Goal: Transaction & Acquisition: Purchase product/service

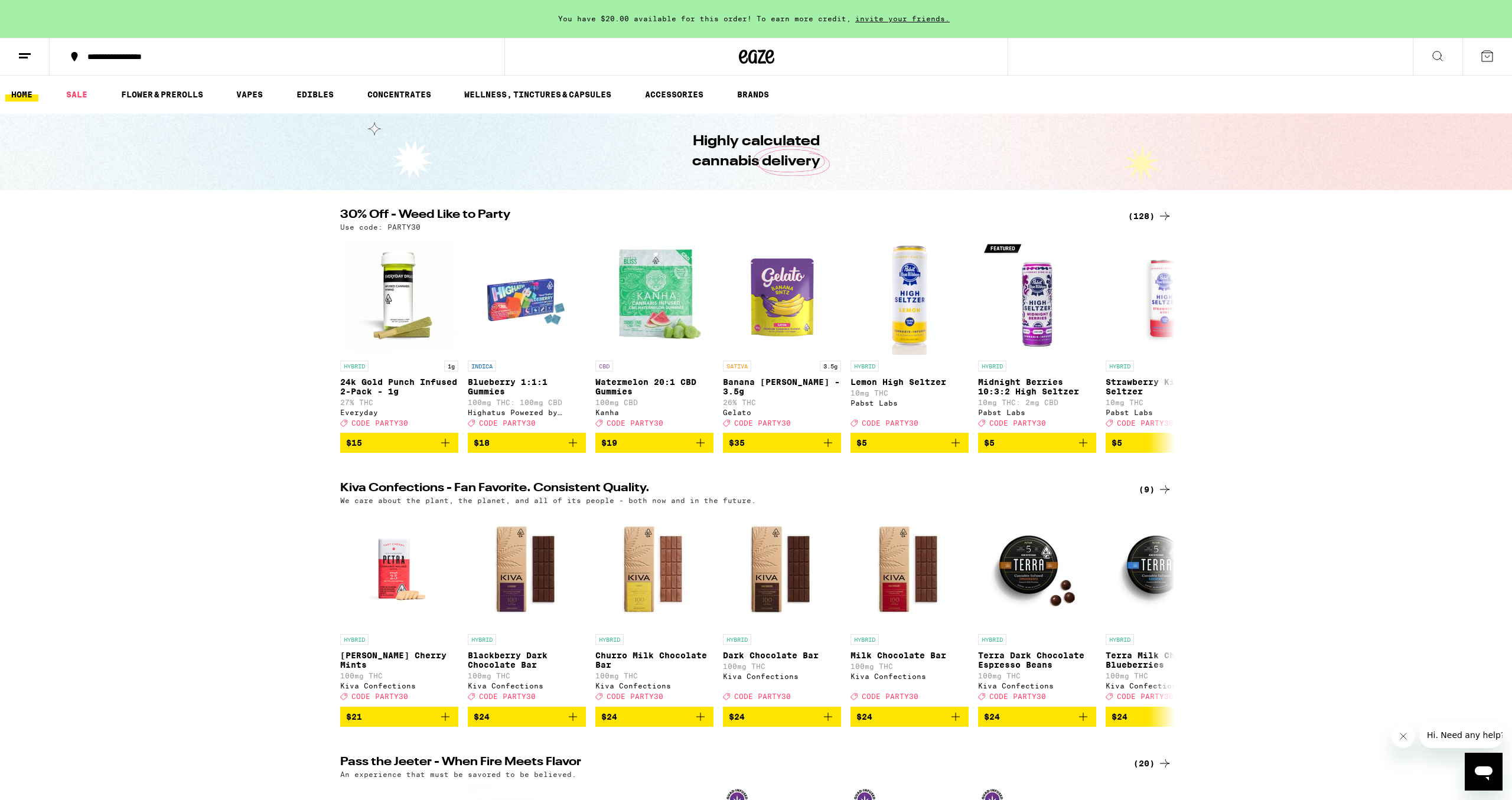
click at [1138, 217] on div "(128)" at bounding box center [1149, 215] width 44 height 15
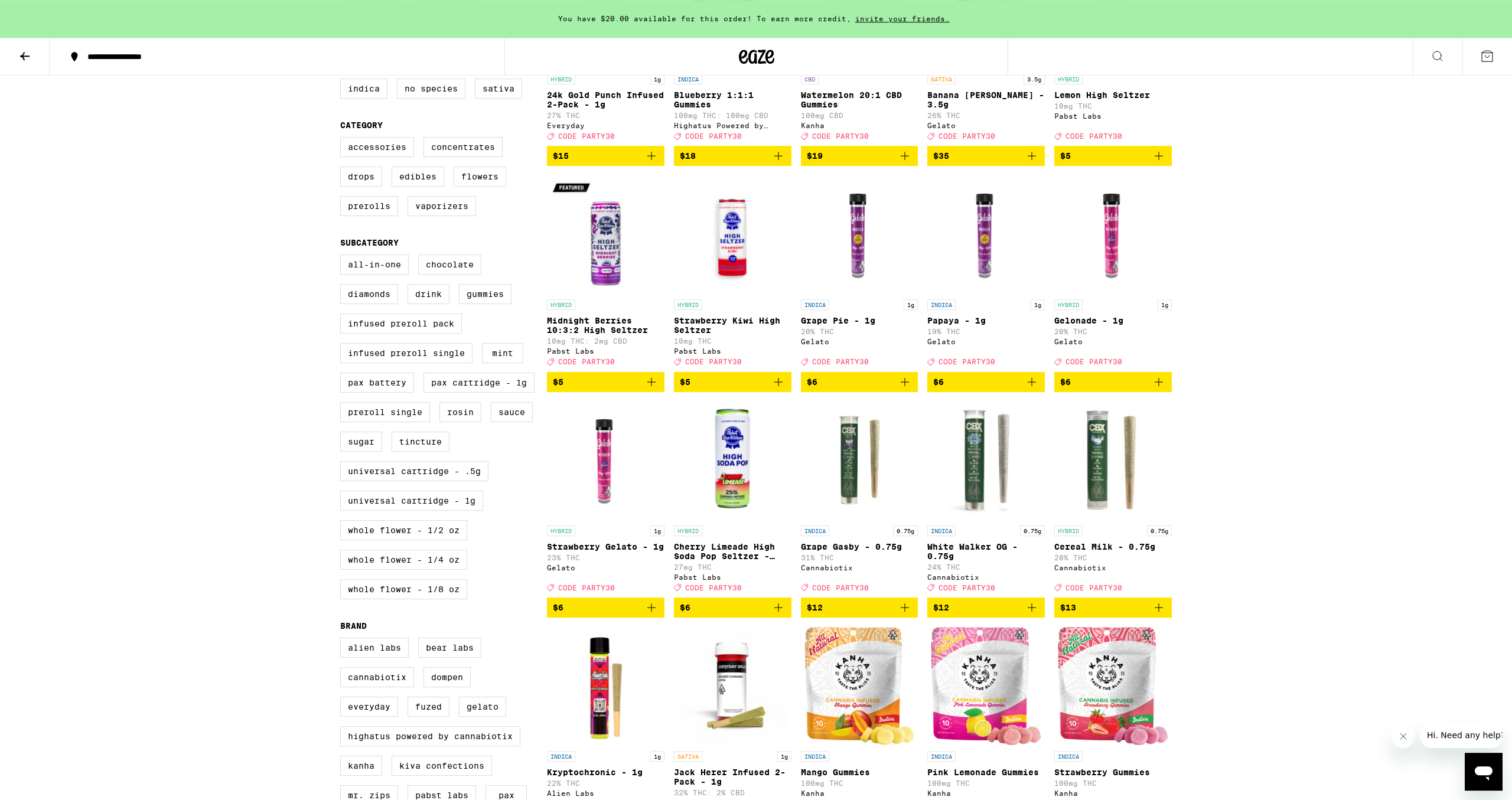
scroll to position [245, 0]
